Goal: Find contact information: Find contact information

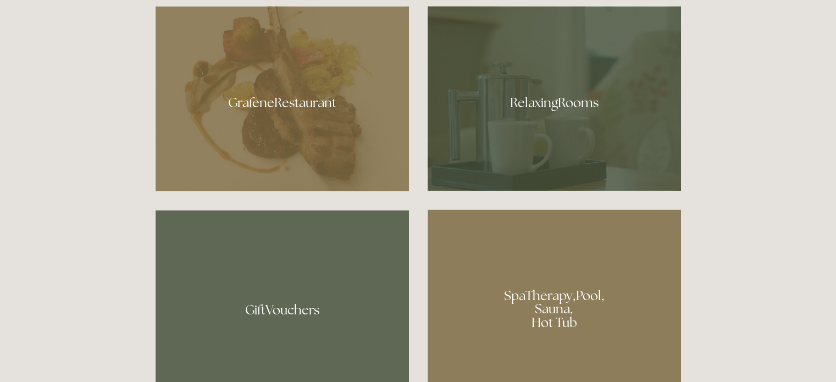
scroll to position [653, 0]
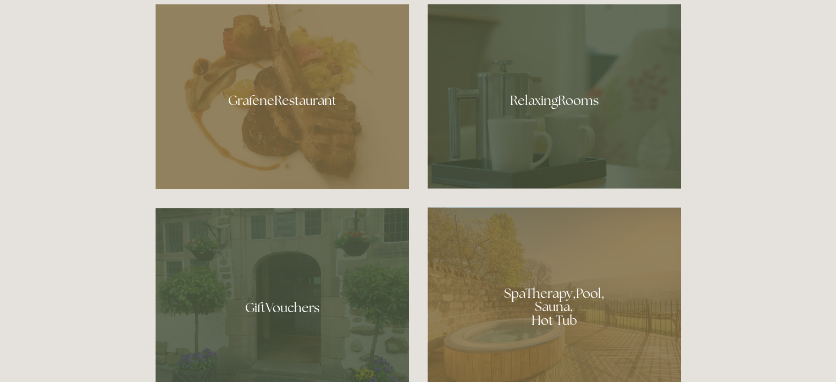
click at [573, 133] on div at bounding box center [554, 96] width 253 height 185
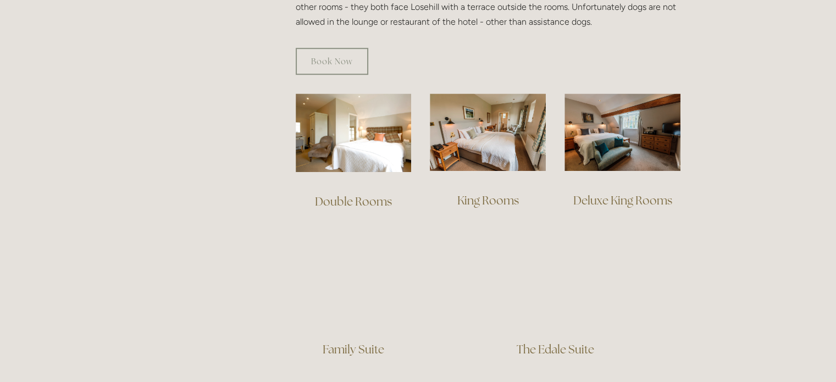
scroll to position [714, 0]
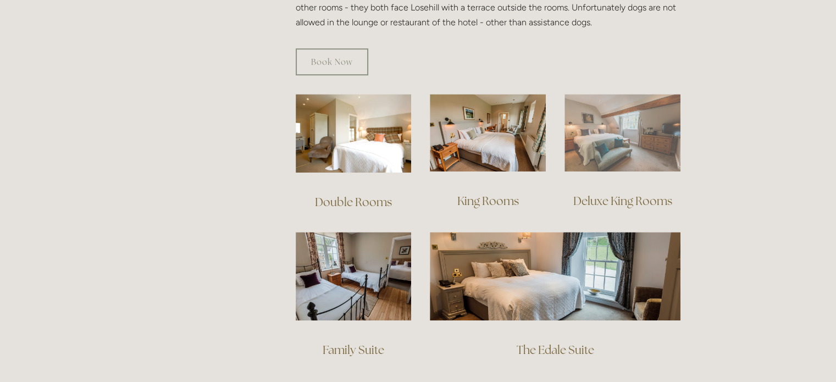
click at [635, 126] on img at bounding box center [622, 132] width 116 height 77
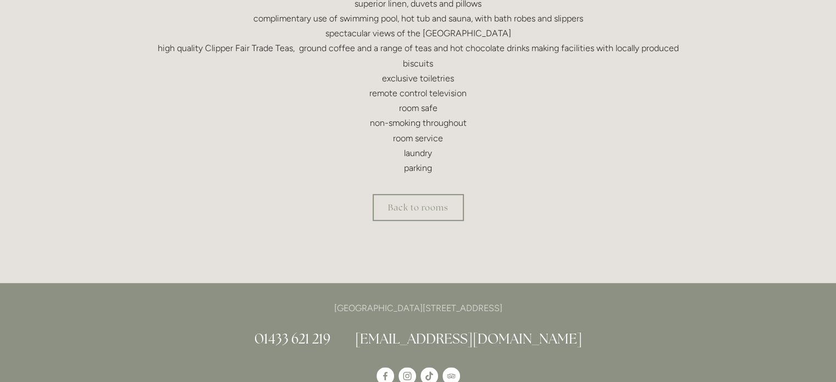
scroll to position [466, 0]
click at [434, 206] on link "Back to rooms" at bounding box center [418, 206] width 91 height 27
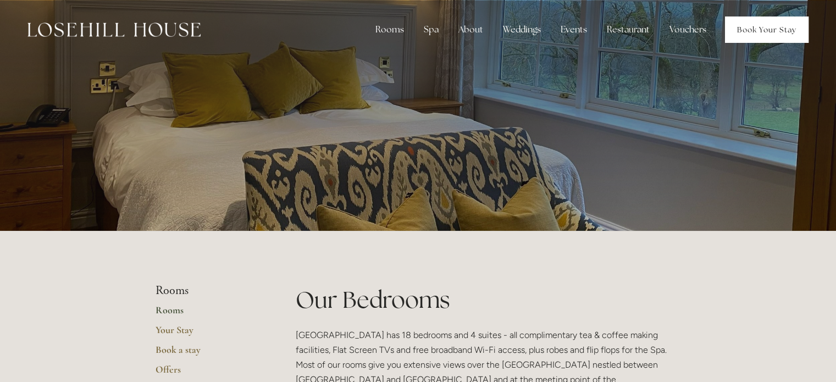
click at [763, 27] on link "Book Your Stay" at bounding box center [767, 29] width 84 height 26
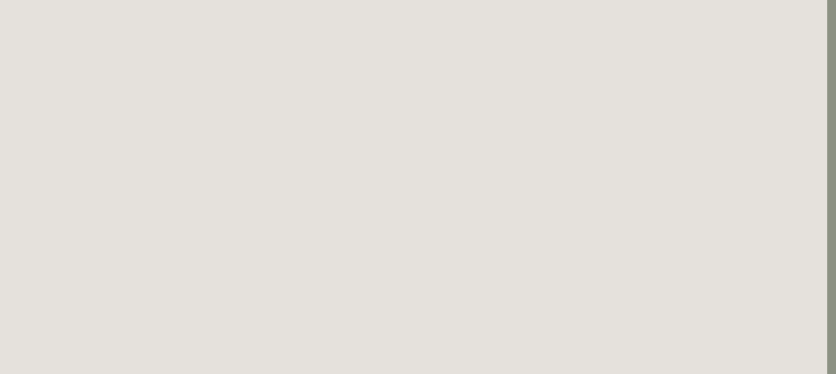
scroll to position [2070, 9]
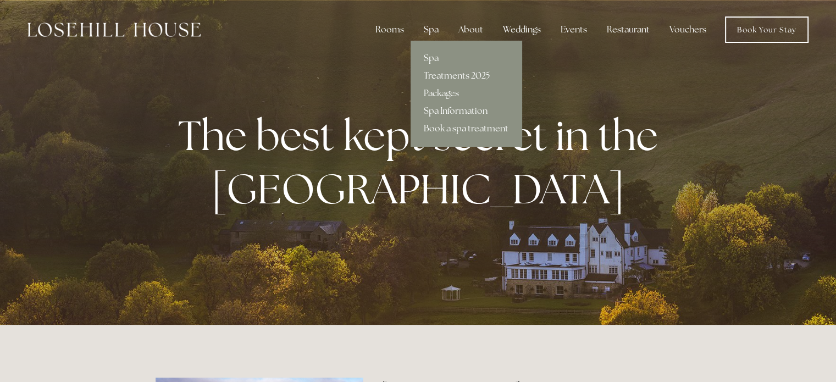
click at [432, 27] on div "Spa" at bounding box center [431, 30] width 32 height 22
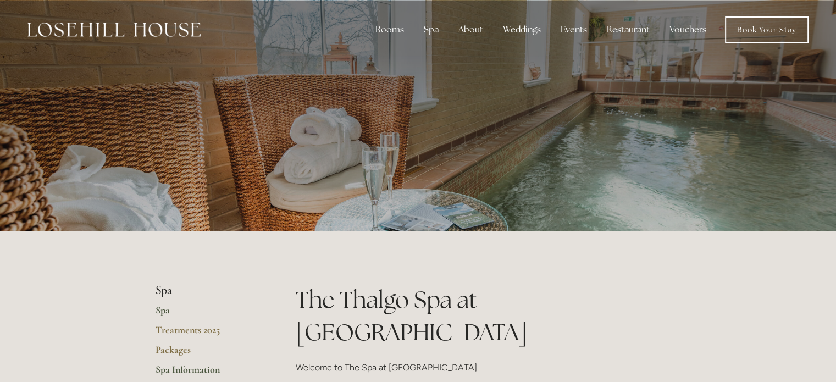
click at [209, 368] on link "Spa Information" at bounding box center [208, 373] width 105 height 20
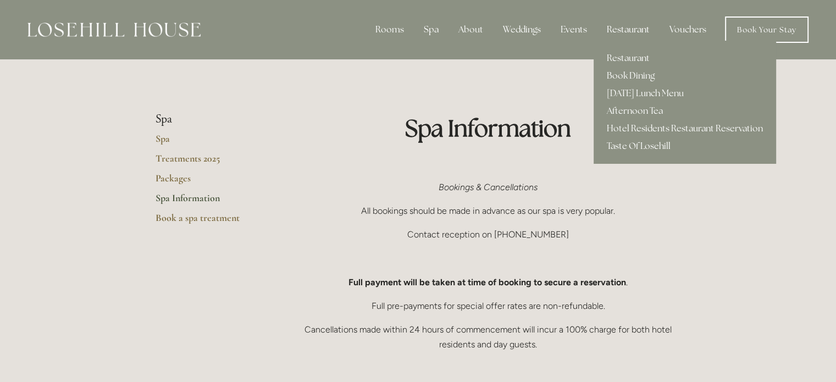
click at [633, 29] on div "Restaurant" at bounding box center [628, 30] width 60 height 22
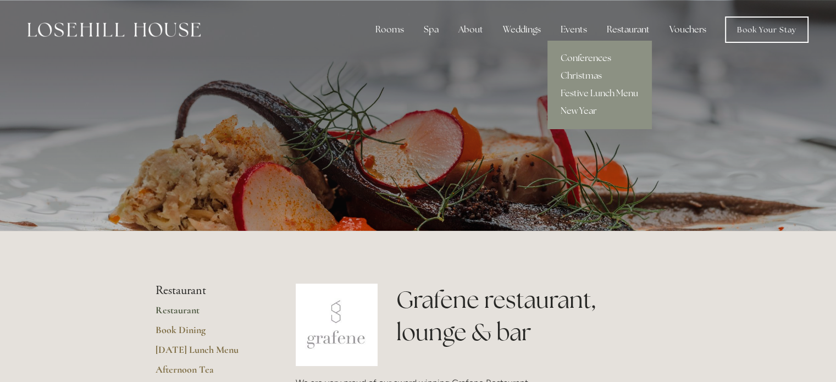
click at [580, 54] on link "Conferences" at bounding box center [599, 58] width 104 height 18
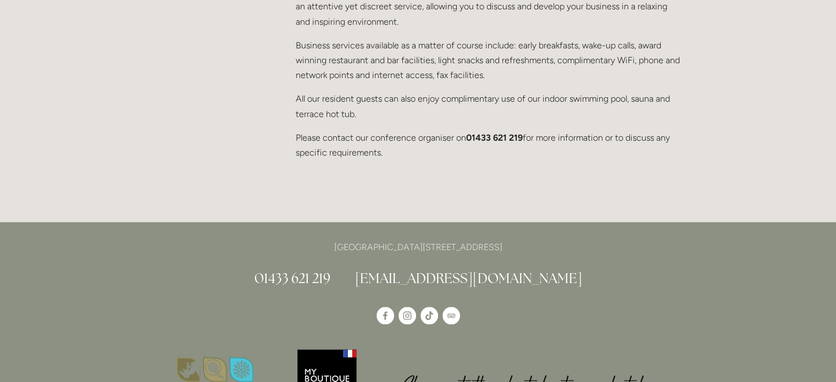
scroll to position [1036, 0]
click at [507, 269] on link "[EMAIL_ADDRESS][DOMAIN_NAME]" at bounding box center [468, 278] width 227 height 18
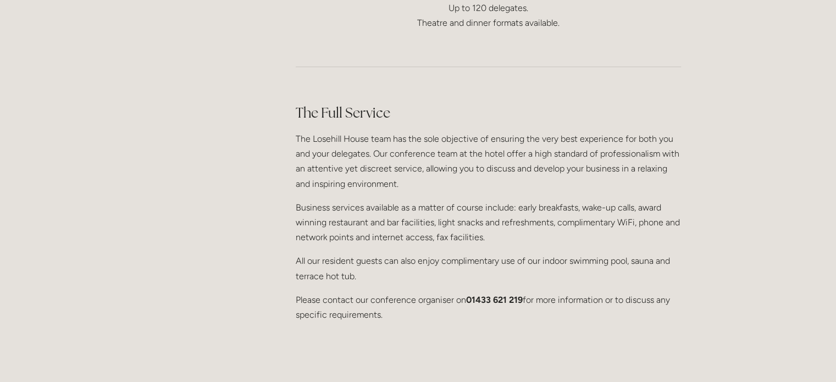
scroll to position [874, 0]
